Goal: Obtain resource: Download file/media

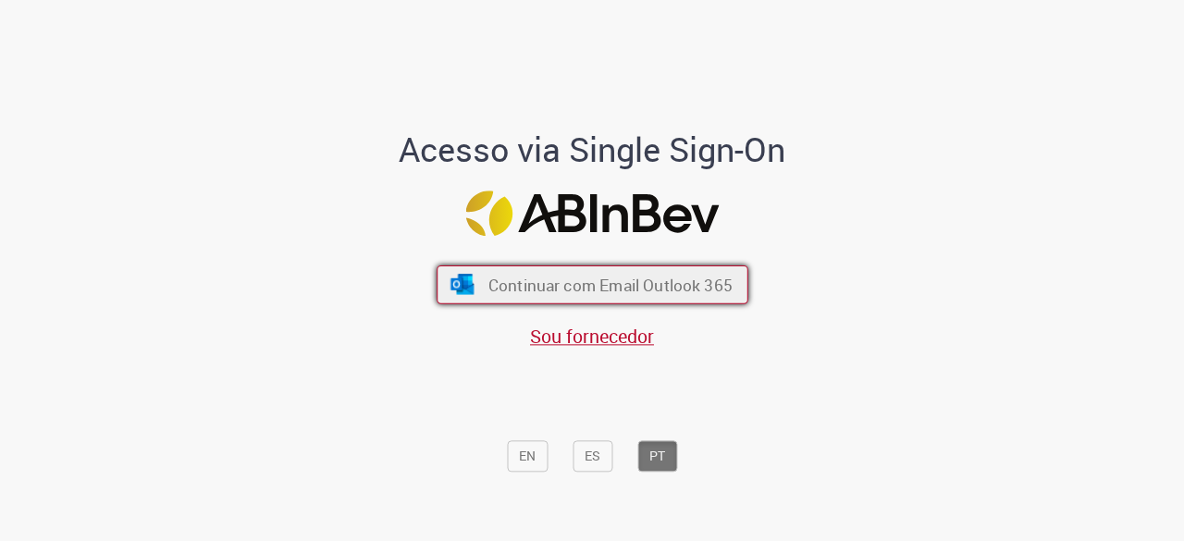
click at [653, 289] on span "Continuar com Email Outlook 365" at bounding box center [609, 285] width 244 height 21
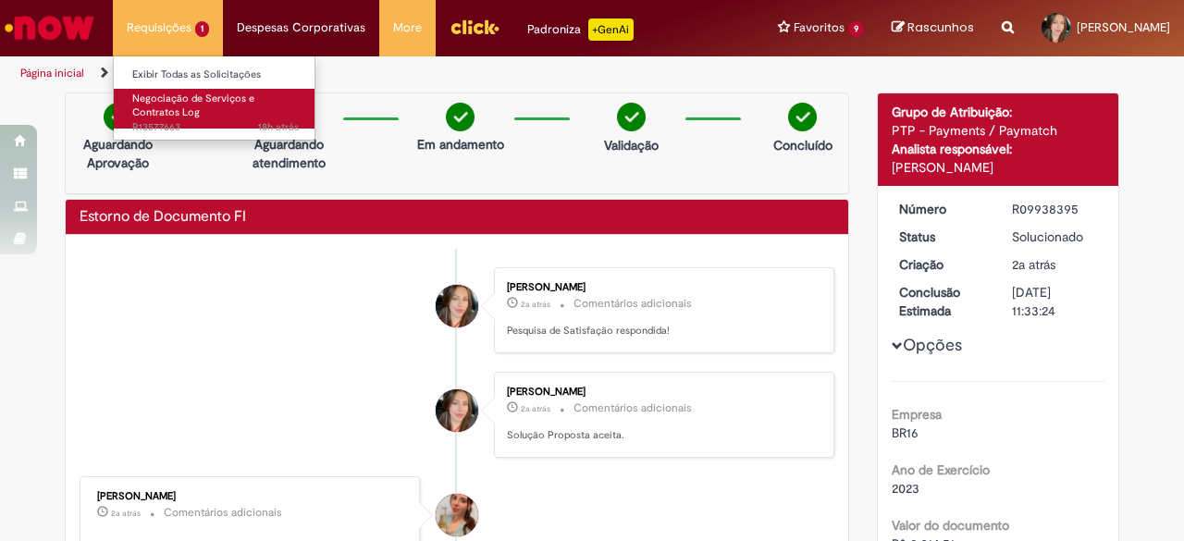
click at [203, 104] on span "Negociação de Serviços e Contratos Log" at bounding box center [193, 106] width 122 height 29
click at [183, 119] on link "Negociação de Serviços e Contratos Log 18h atrás 18 horas atrás R13577663" at bounding box center [215, 109] width 203 height 40
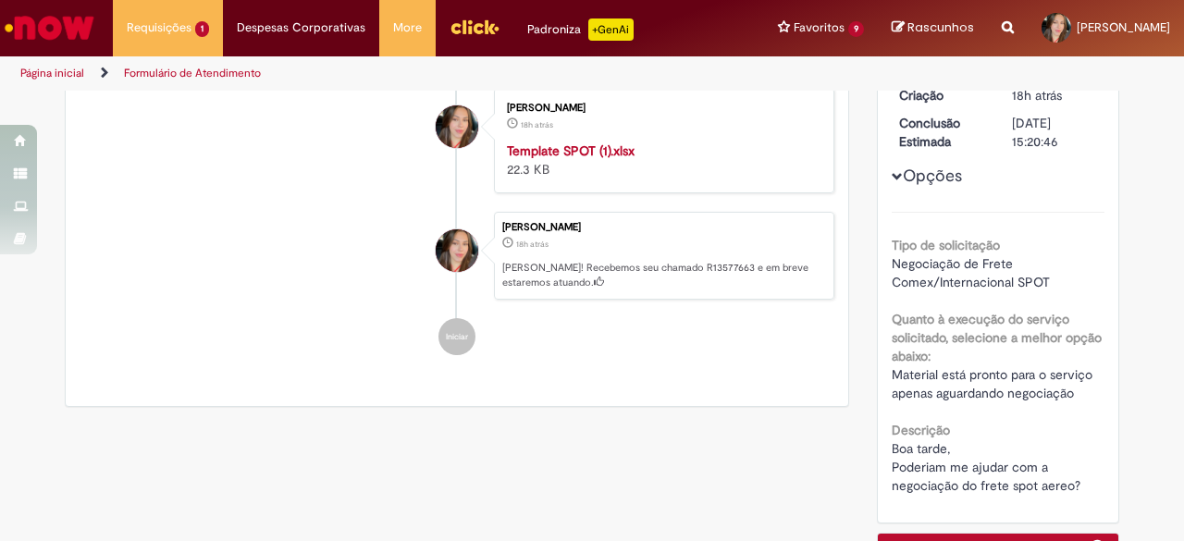
scroll to position [140, 0]
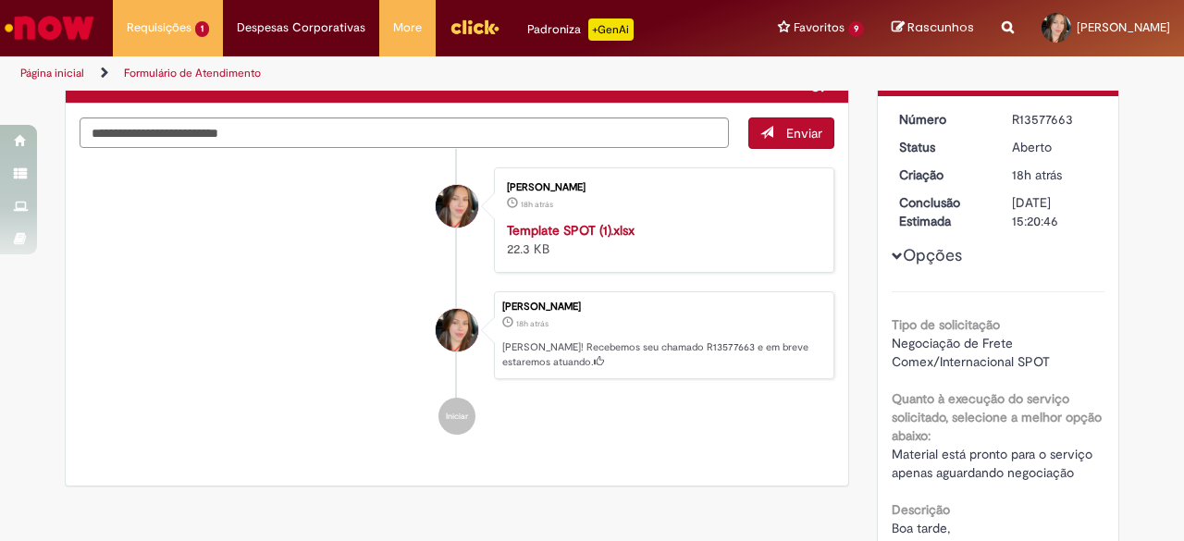
click at [579, 225] on strong "Template SPOT (1).xlsx" at bounding box center [571, 230] width 128 height 17
